Goal: Navigation & Orientation: Find specific page/section

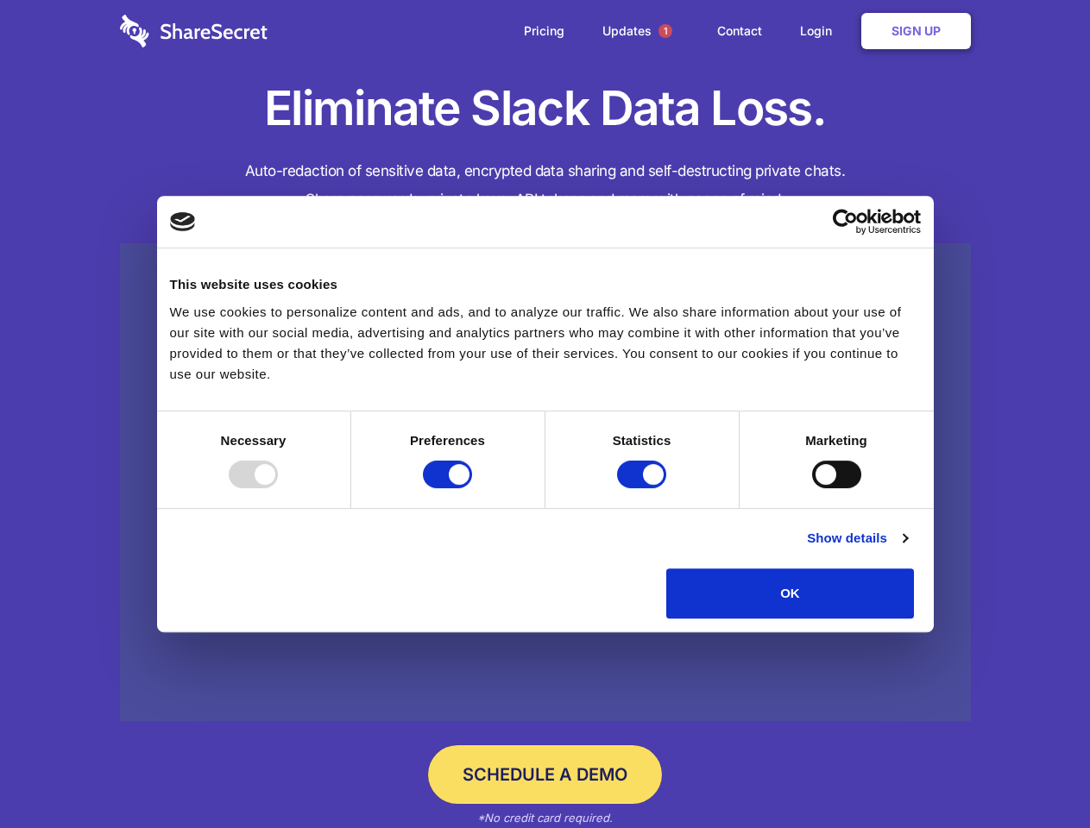
click at [278, 488] on div at bounding box center [253, 475] width 49 height 28
click at [472, 488] on input "Preferences" at bounding box center [447, 475] width 49 height 28
checkbox input "false"
click at [644, 488] on input "Statistics" at bounding box center [641, 475] width 49 height 28
checkbox input "false"
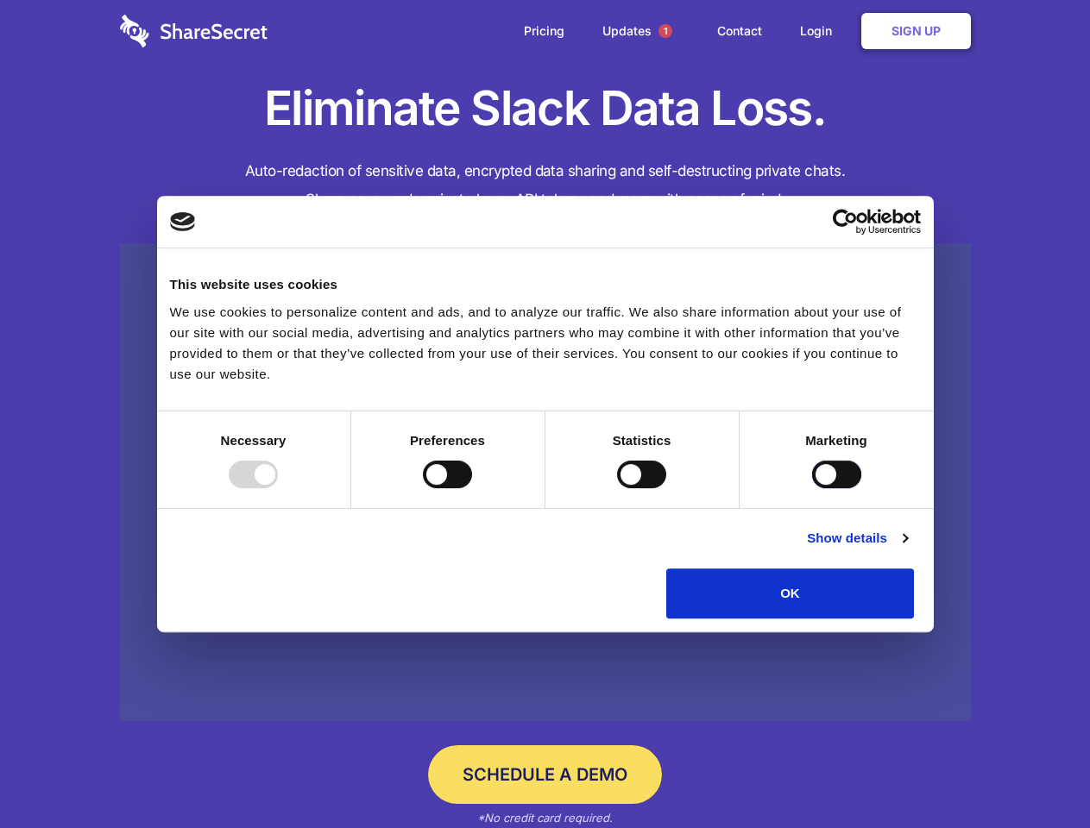
click at [812, 488] on input "Marketing" at bounding box center [836, 475] width 49 height 28
checkbox input "true"
click at [907, 549] on link "Show details" at bounding box center [857, 538] width 100 height 21
click at [0, 0] on div "Necessary cookies help make a website usable by enabling basic functions like p…" at bounding box center [0, 0] width 0 height 0
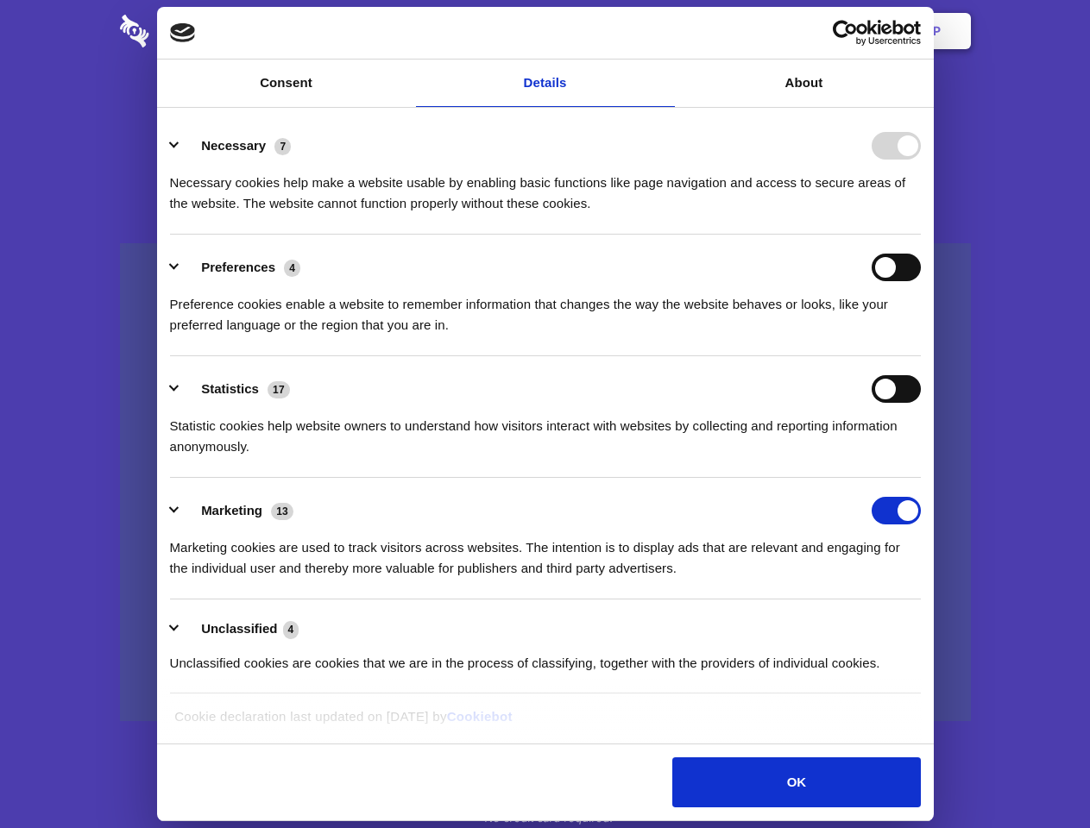
click at [664, 31] on span "1" at bounding box center [665, 31] width 14 height 14
